Goal: Task Accomplishment & Management: Use online tool/utility

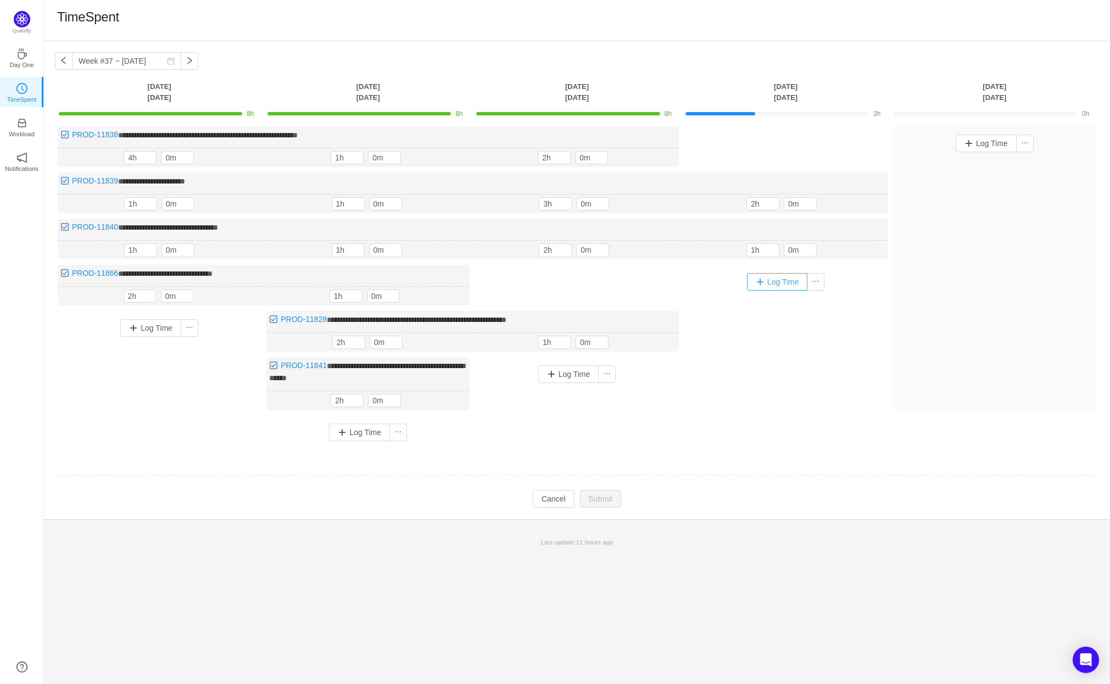
click at [781, 278] on button "Log Time" at bounding box center [777, 282] width 61 height 18
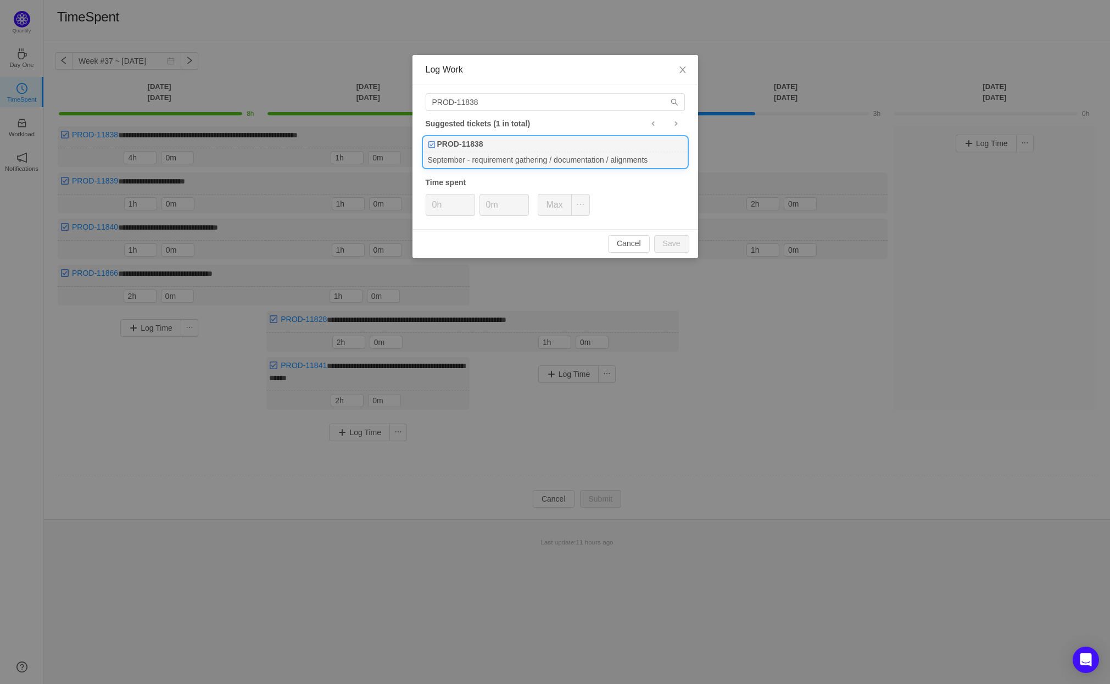
click at [499, 155] on div "September - requirement gathering / documentation / alignments" at bounding box center [555, 159] width 264 height 15
click at [674, 244] on button "Save" at bounding box center [671, 244] width 35 height 18
type input "0h"
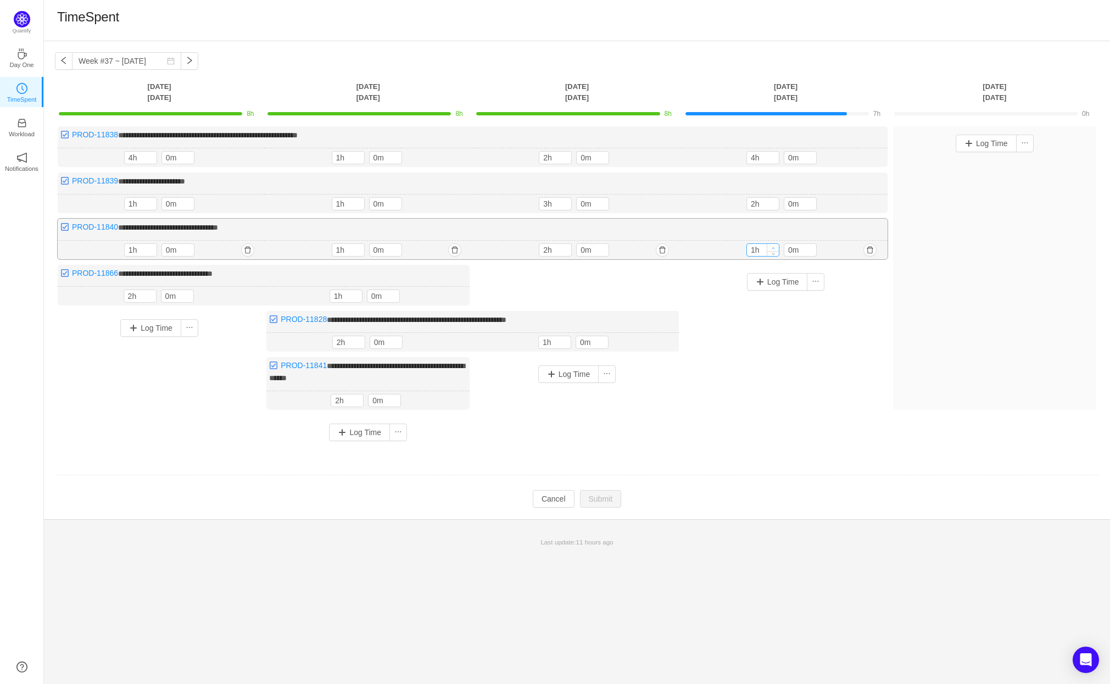
type input "2h"
click at [773, 246] on icon "icon: up" at bounding box center [773, 248] width 4 height 4
click at [595, 493] on button "Submit" at bounding box center [601, 500] width 42 height 18
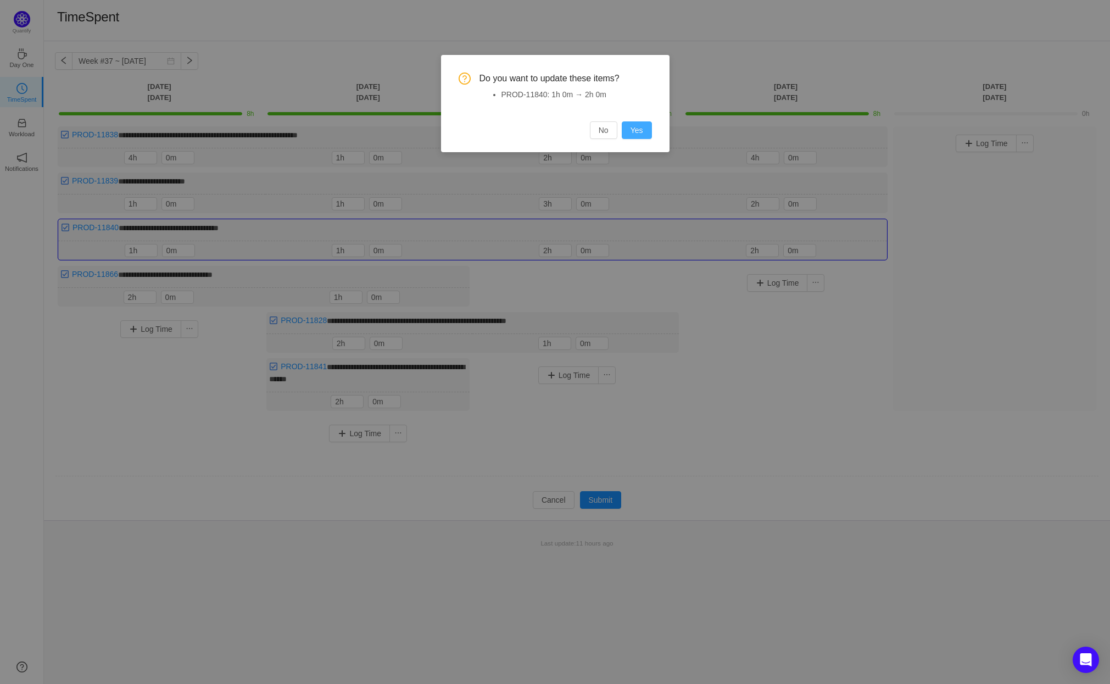
click at [644, 126] on button "Yes" at bounding box center [637, 130] width 30 height 18
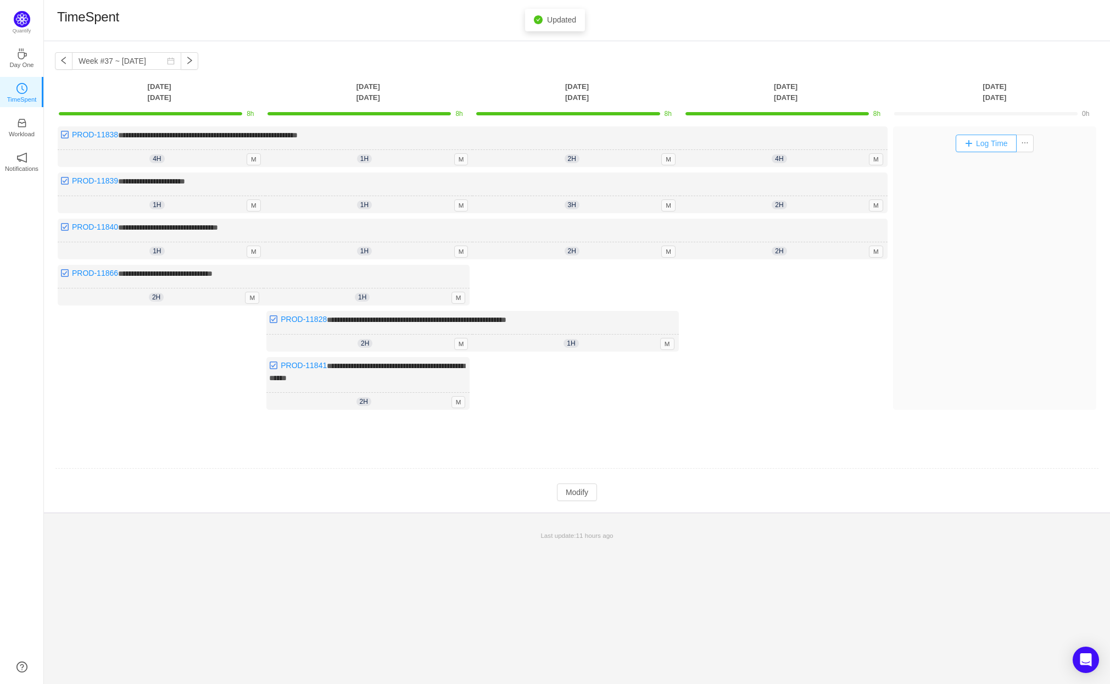
click at [998, 146] on button "Log Time" at bounding box center [985, 144] width 61 height 18
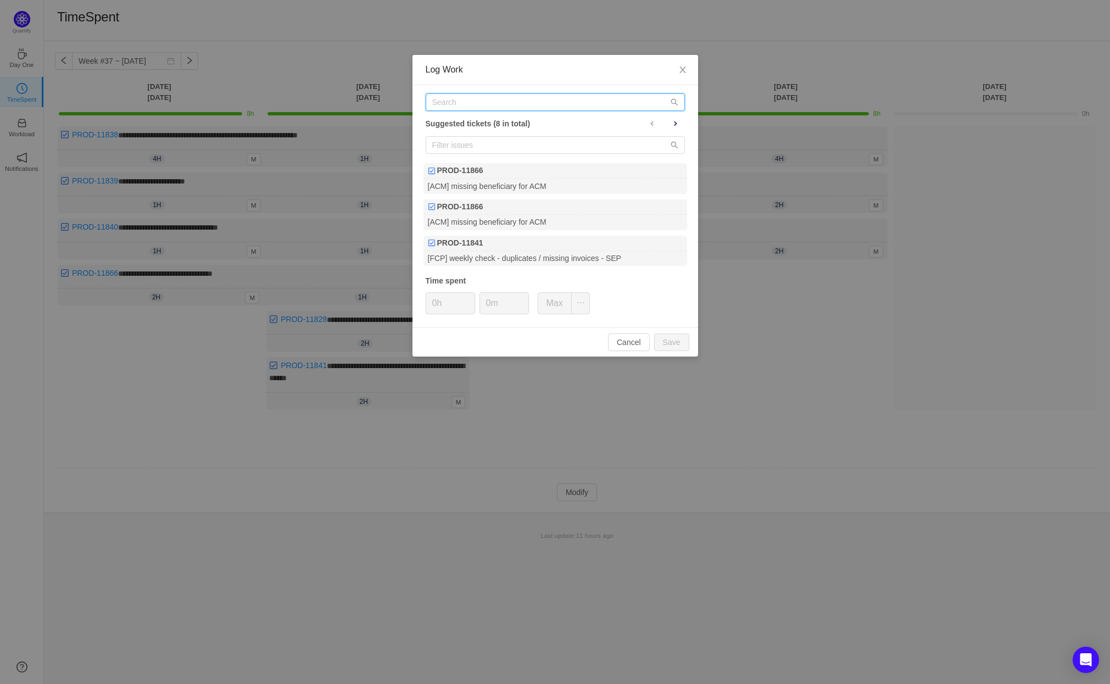
click at [518, 104] on input "text" at bounding box center [555, 102] width 259 height 18
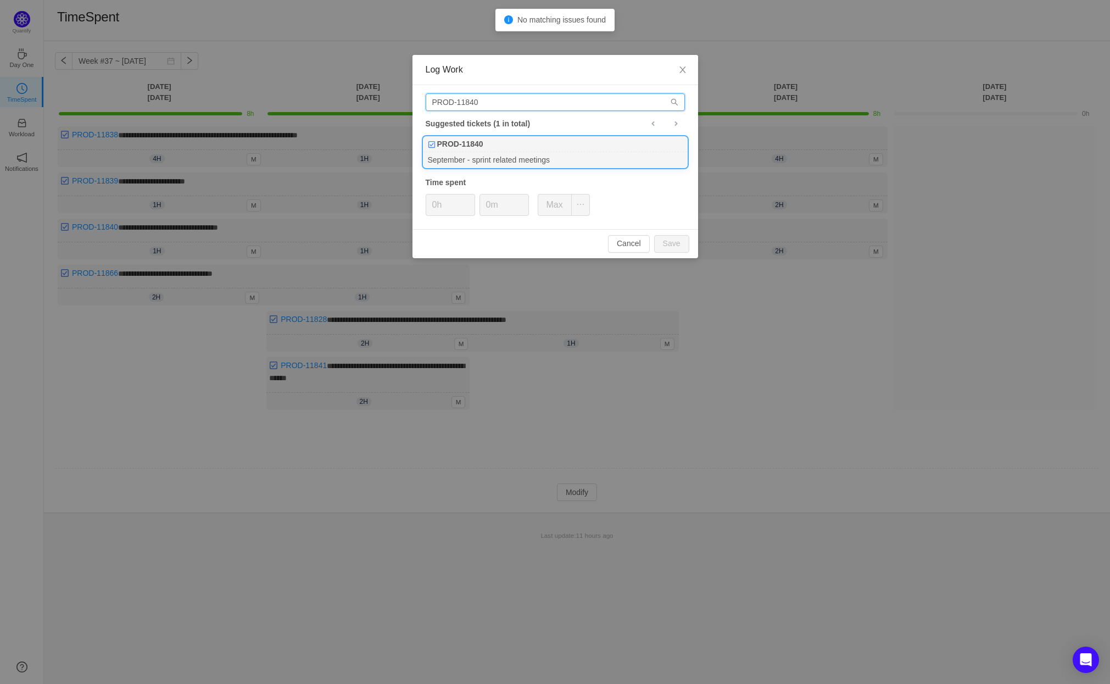
type input "PROD-11840"
click at [541, 150] on div "PROD-11840" at bounding box center [555, 144] width 264 height 15
click at [671, 239] on button "Save" at bounding box center [671, 244] width 35 height 18
type input "0h"
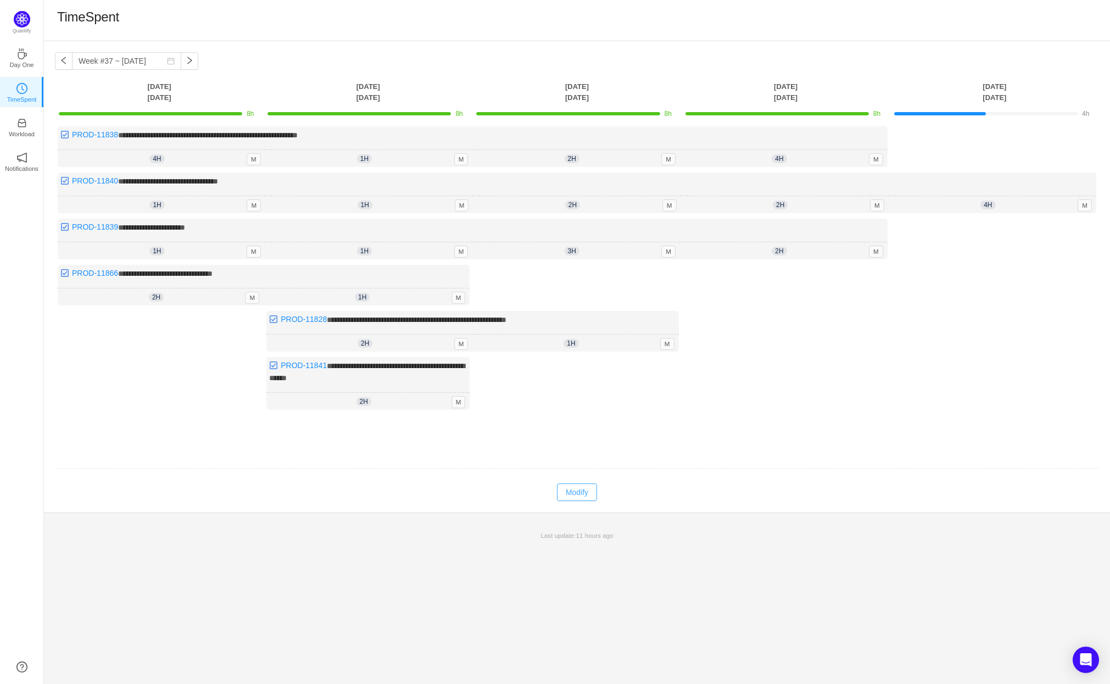
click at [584, 491] on button "Modify" at bounding box center [577, 492] width 40 height 18
click at [997, 233] on button "Log Time" at bounding box center [985, 236] width 61 height 18
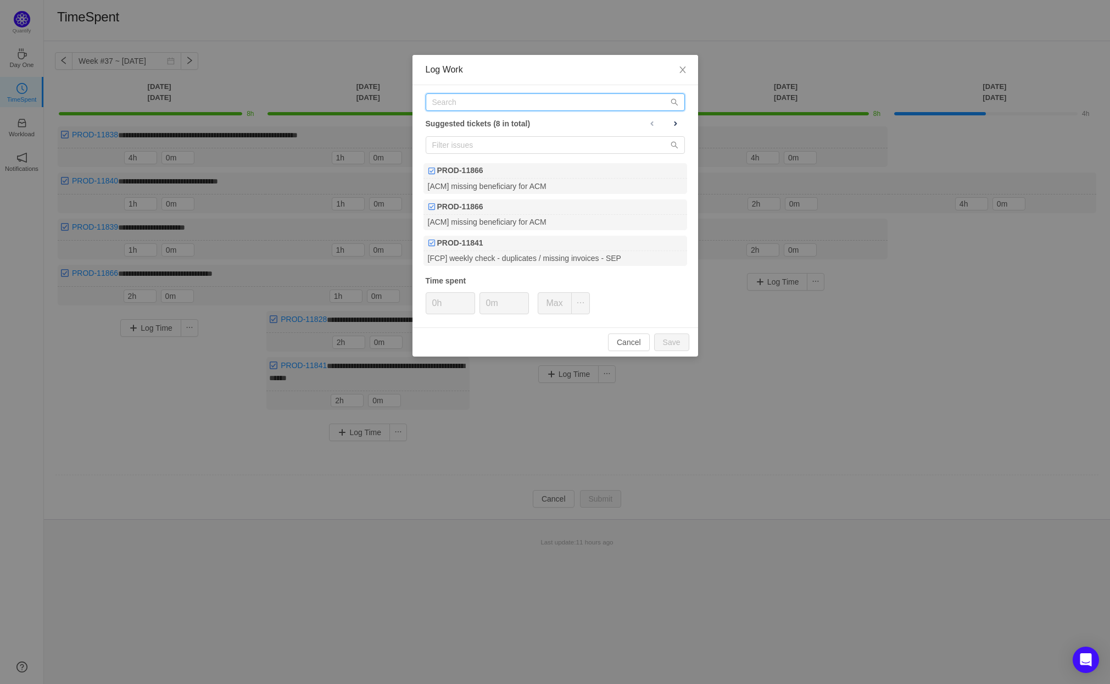
click at [440, 100] on input "text" at bounding box center [555, 102] width 259 height 18
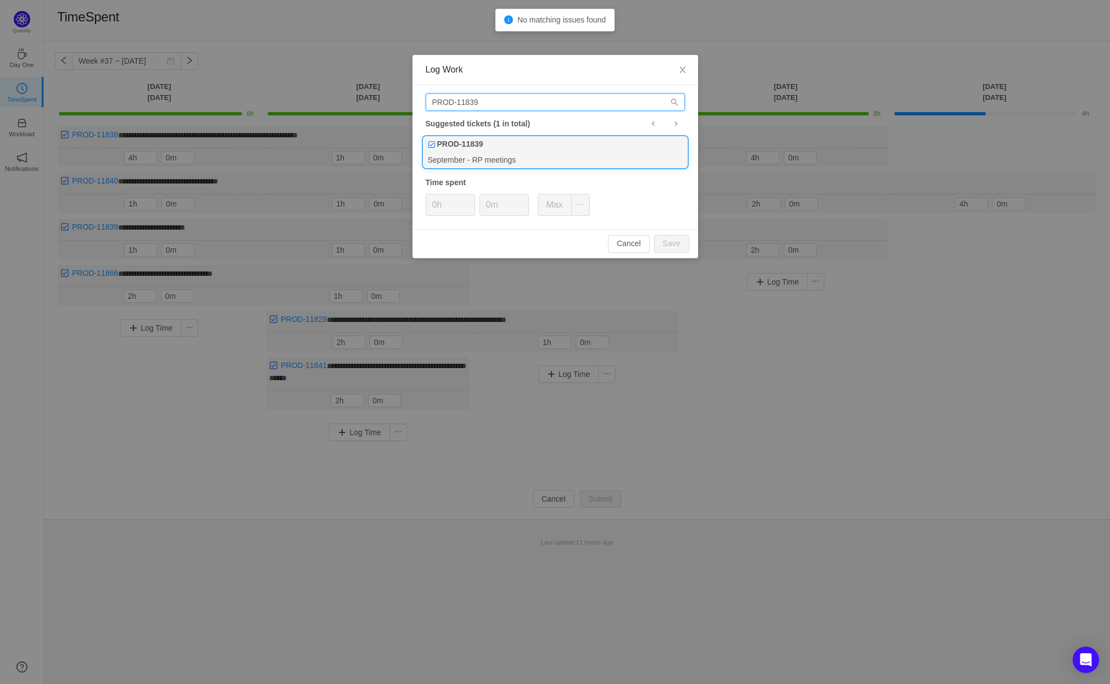
type input "PROD-11839"
click at [493, 153] on div "September - RP meetings" at bounding box center [555, 159] width 264 height 15
click at [674, 240] on button "Save" at bounding box center [671, 244] width 35 height 18
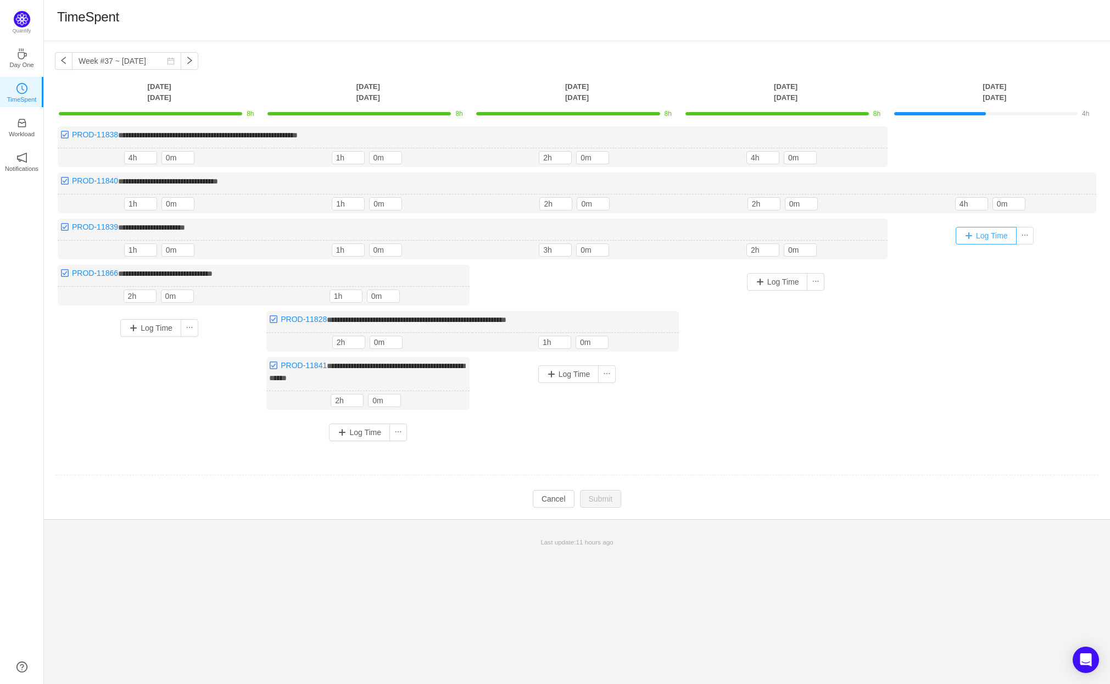
click at [996, 234] on button "Log Time" at bounding box center [985, 236] width 61 height 18
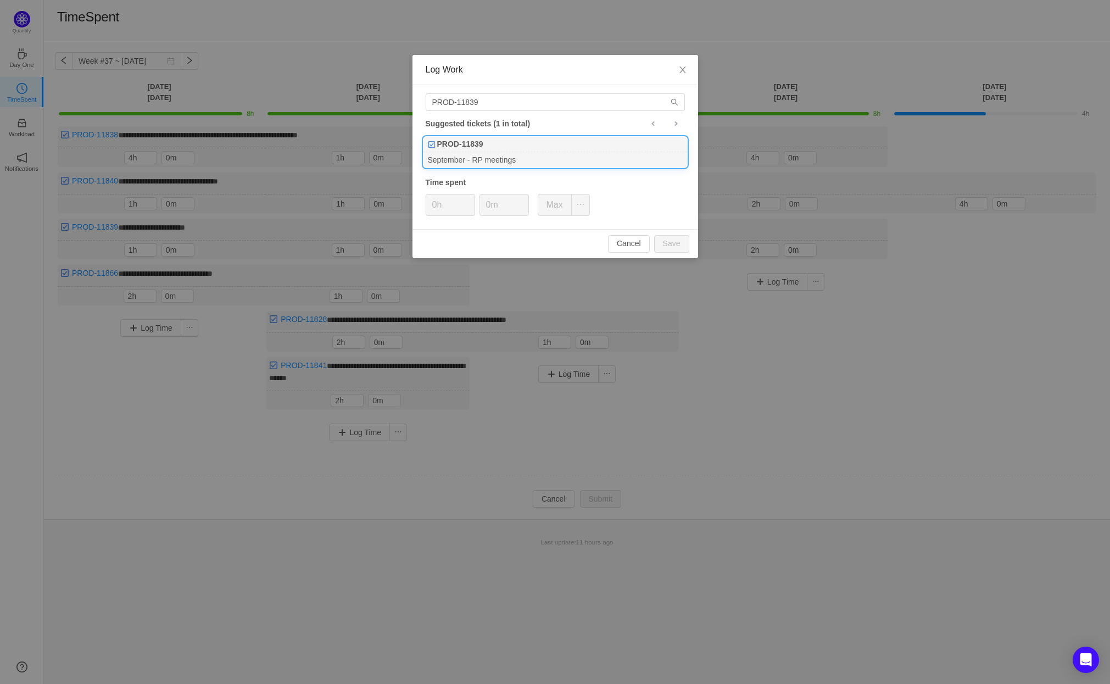
click at [525, 150] on div "PROD-11839" at bounding box center [555, 144] width 264 height 15
click at [672, 244] on button "Save" at bounding box center [671, 244] width 35 height 18
type input "0h"
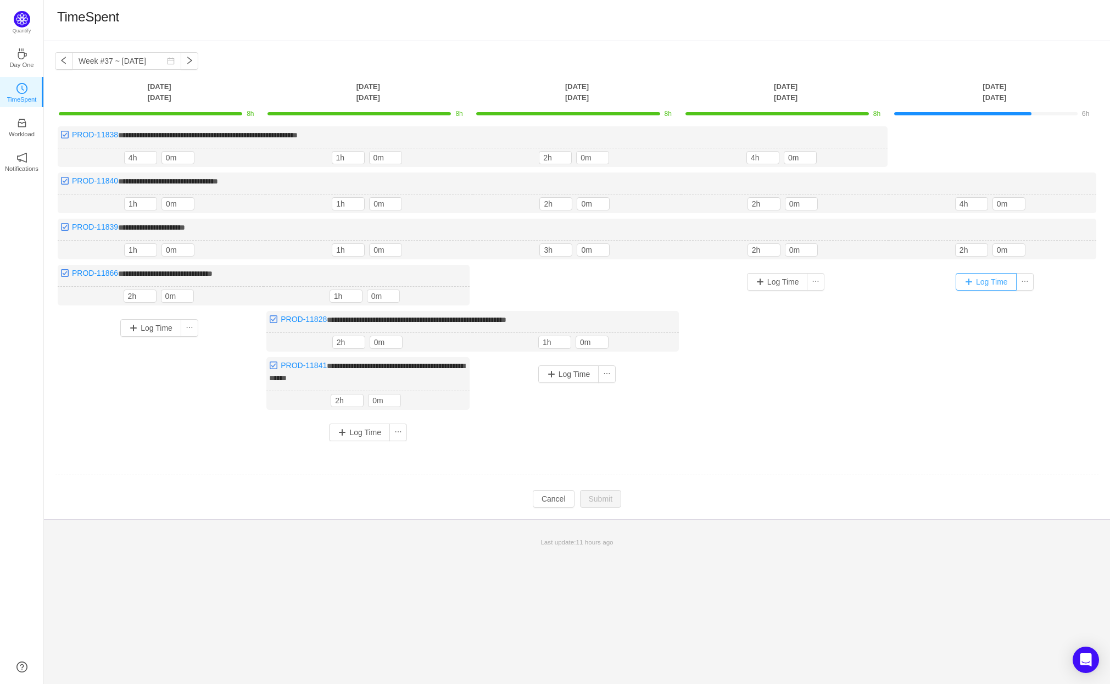
click at [999, 282] on button "Log Time" at bounding box center [985, 282] width 61 height 18
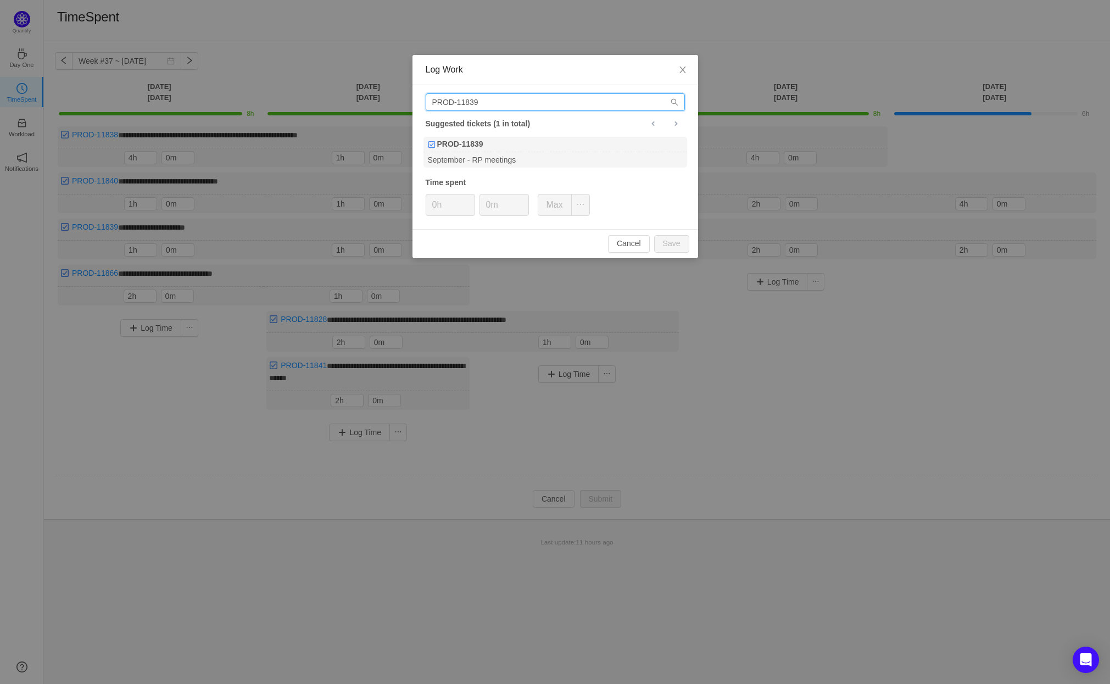
click at [507, 102] on input "PROD-11839" at bounding box center [555, 102] width 259 height 18
type input "PROD-11838"
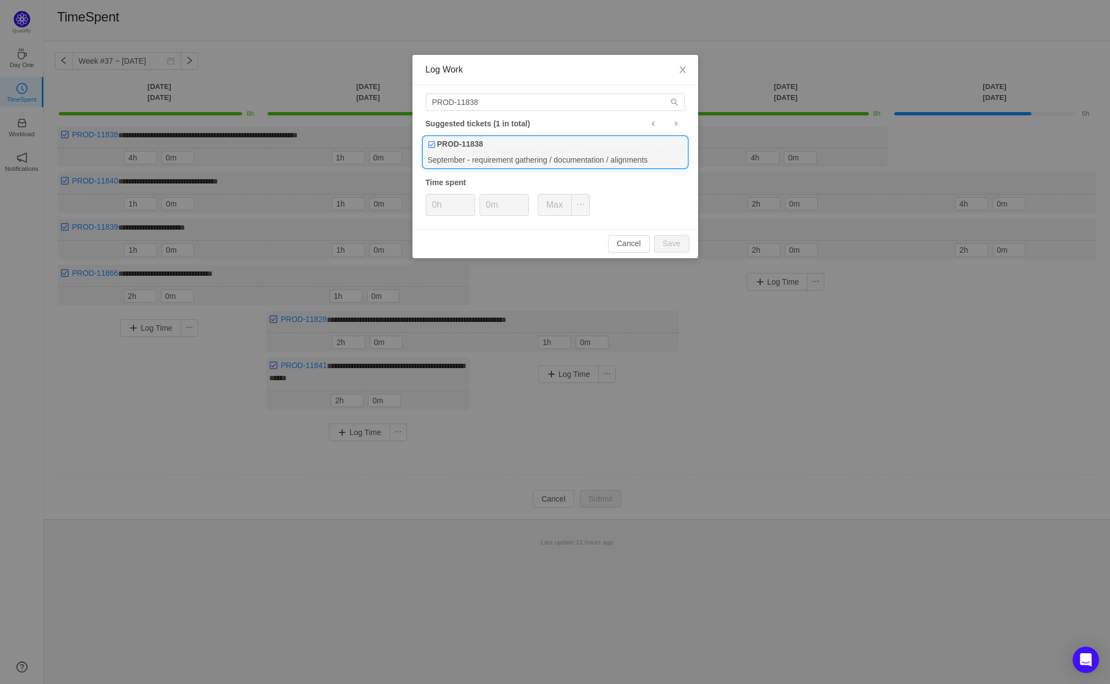
click at [541, 142] on div "PROD-11838" at bounding box center [555, 144] width 264 height 15
click at [667, 243] on button "Save" at bounding box center [671, 244] width 35 height 18
type input "0h"
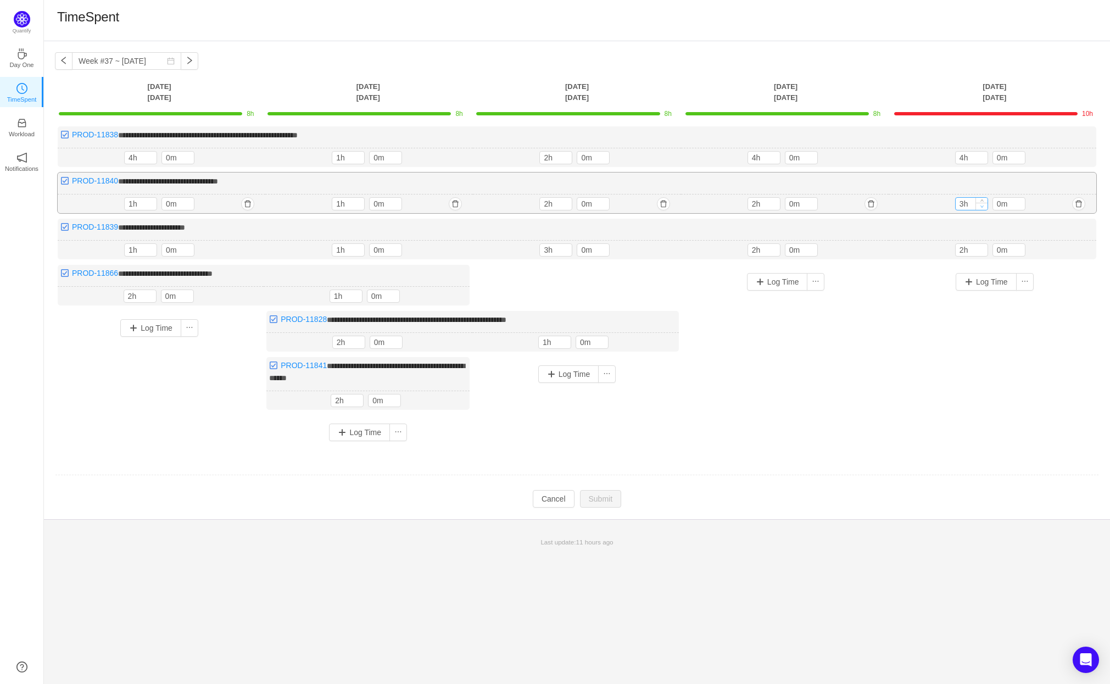
click at [982, 205] on icon "icon: down" at bounding box center [982, 206] width 4 height 4
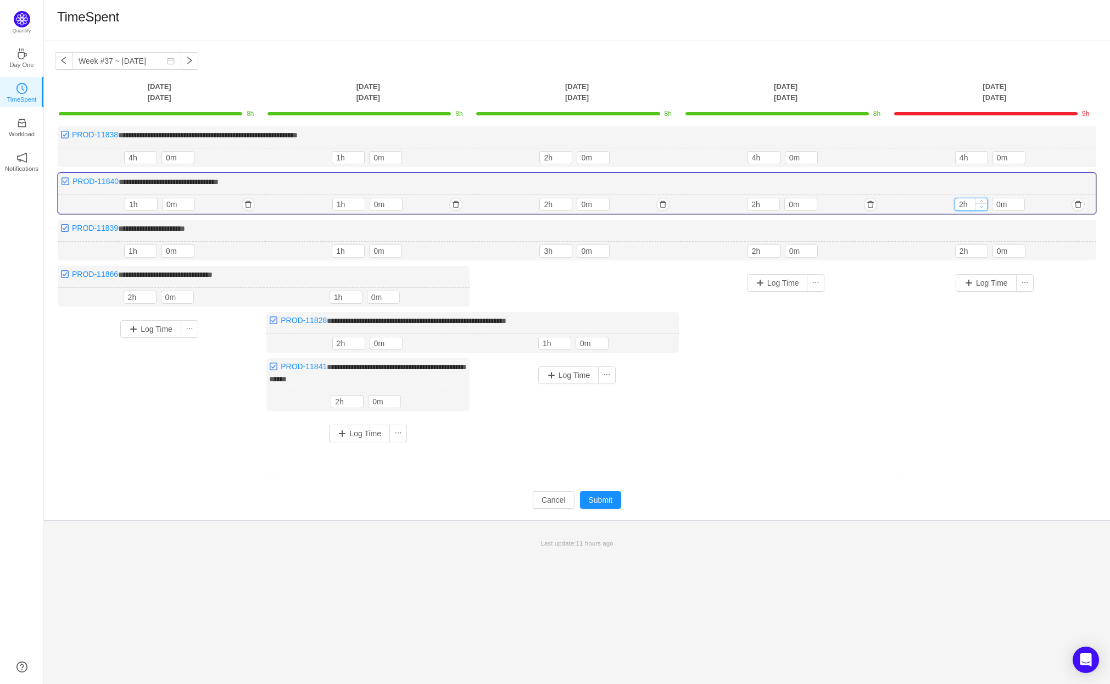
click at [982, 205] on icon "icon: down" at bounding box center [982, 207] width 4 height 4
click at [981, 200] on icon "icon: up" at bounding box center [982, 202] width 4 height 4
click at [981, 207] on icon "icon: down" at bounding box center [982, 207] width 4 height 4
type input "1h"
click at [981, 207] on icon "icon: down" at bounding box center [982, 207] width 4 height 4
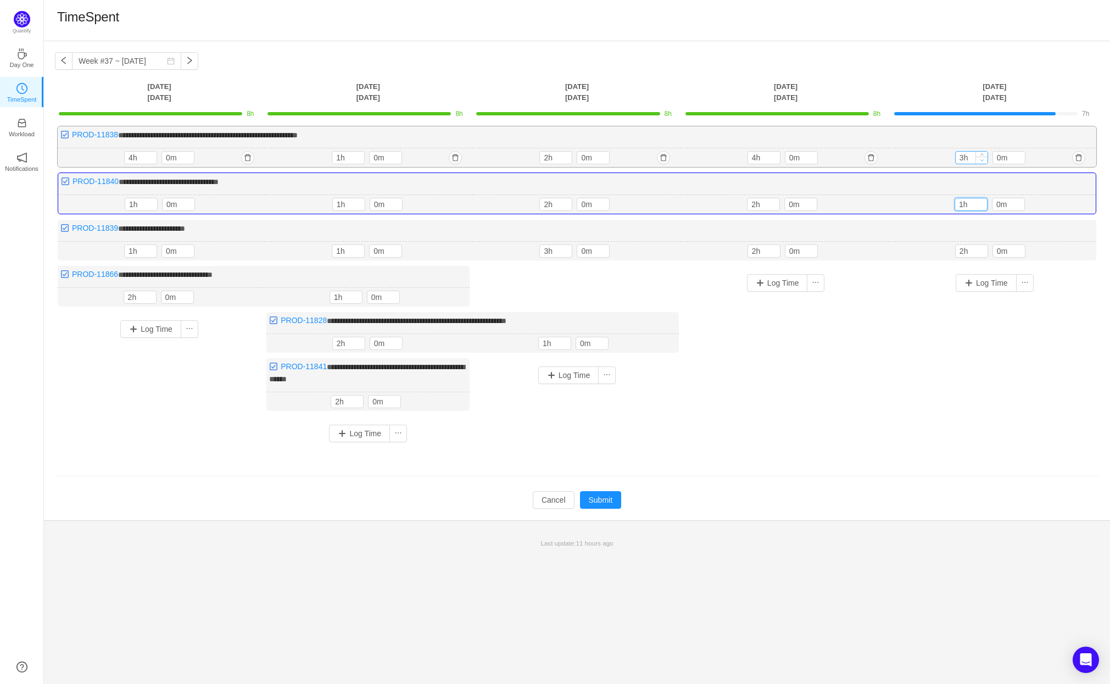
click at [982, 155] on div at bounding box center [981, 158] width 12 height 12
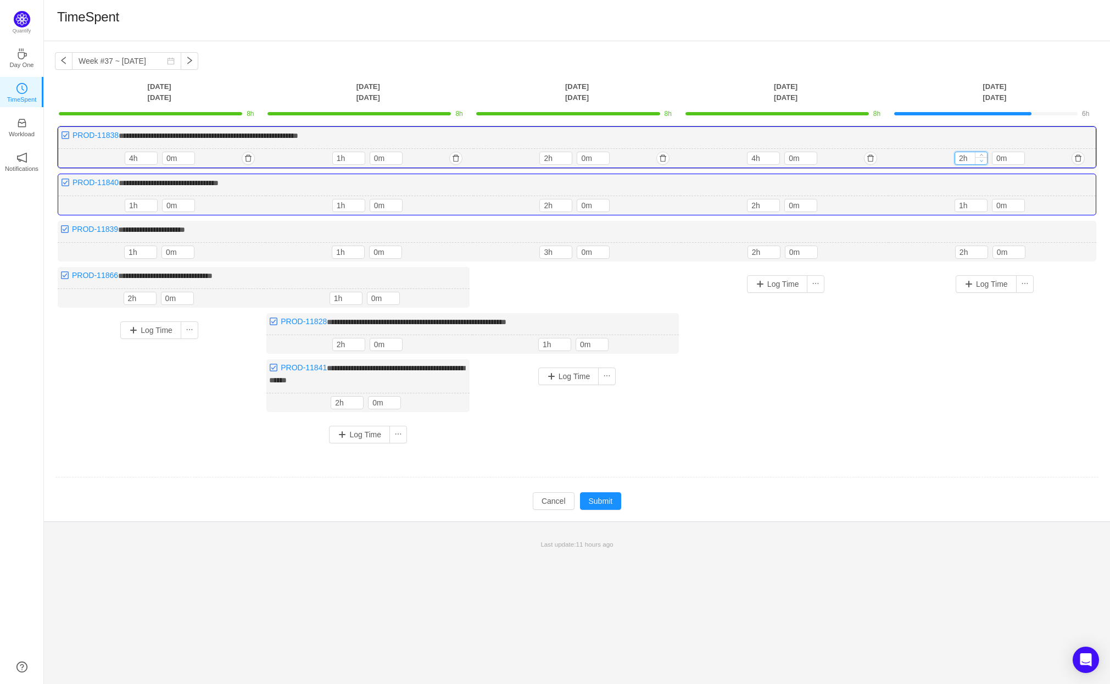
click at [984, 159] on span "Decrease Value" at bounding box center [981, 160] width 12 height 7
click at [982, 155] on icon "icon: up" at bounding box center [982, 156] width 4 height 4
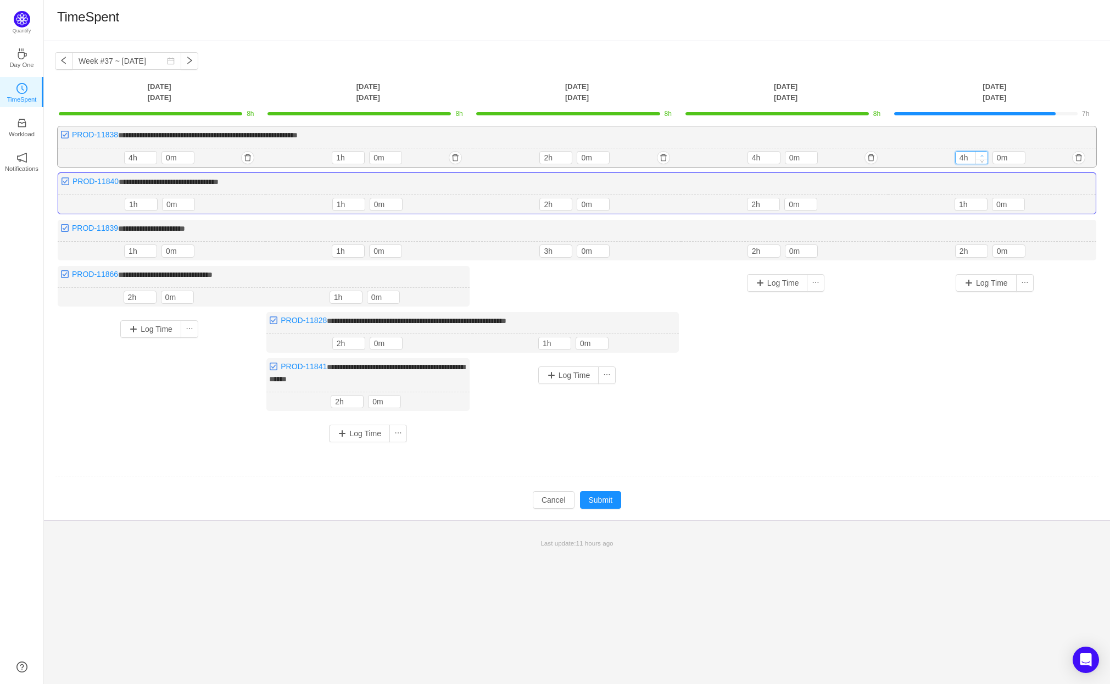
type input "5h"
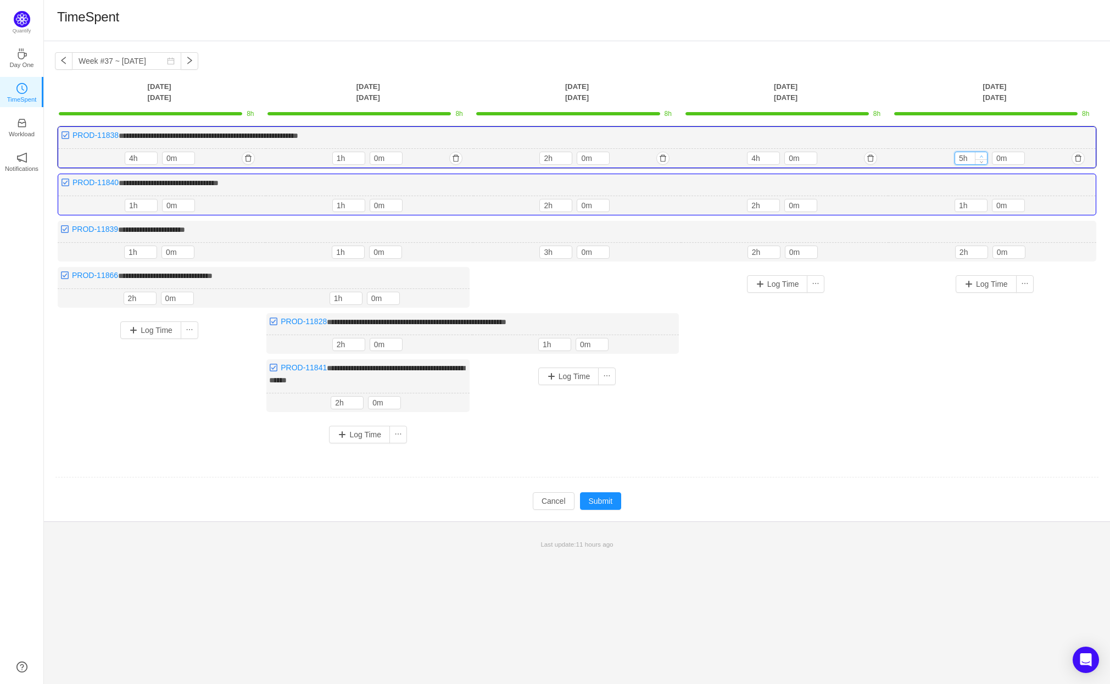
click at [982, 155] on icon "icon: up" at bounding box center [982, 156] width 4 height 4
click at [604, 496] on button "Submit" at bounding box center [601, 501] width 42 height 18
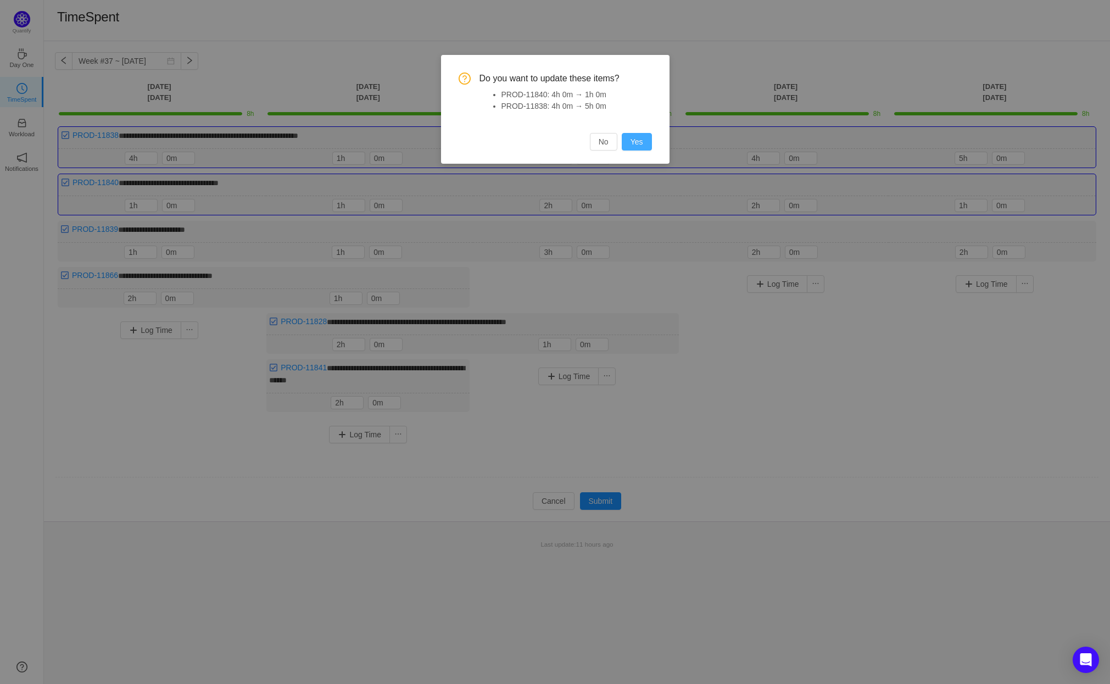
click at [638, 138] on button "Yes" at bounding box center [637, 142] width 30 height 18
